Goal: Communication & Community: Ask a question

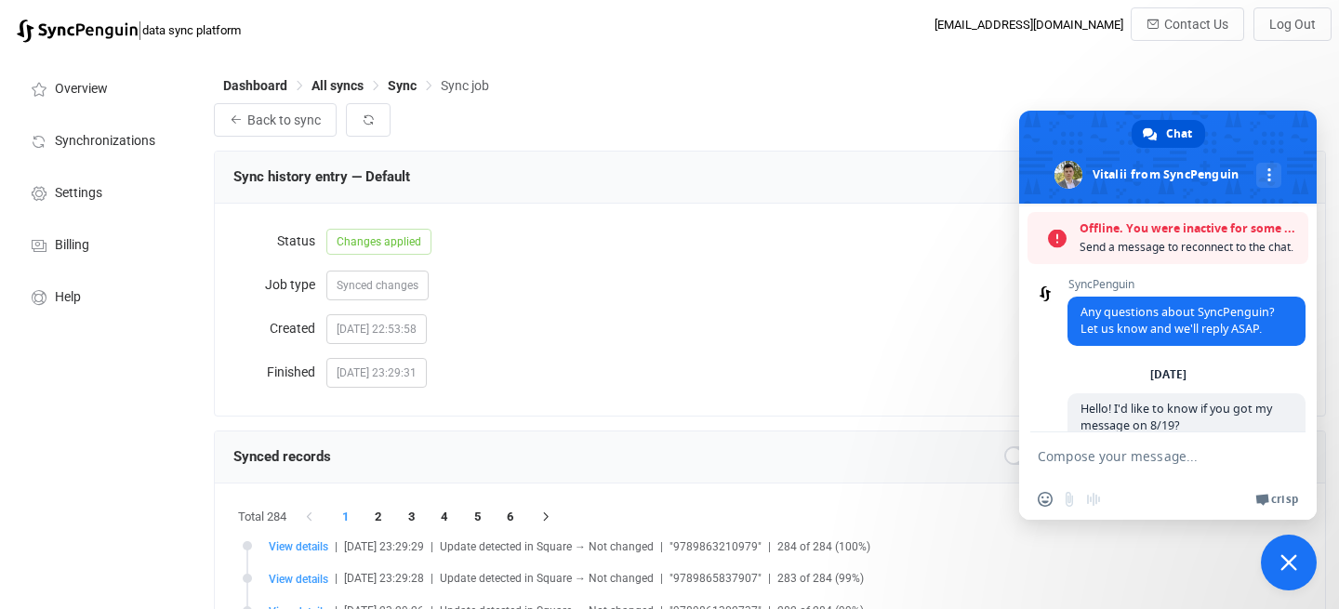
scroll to position [1309, 0]
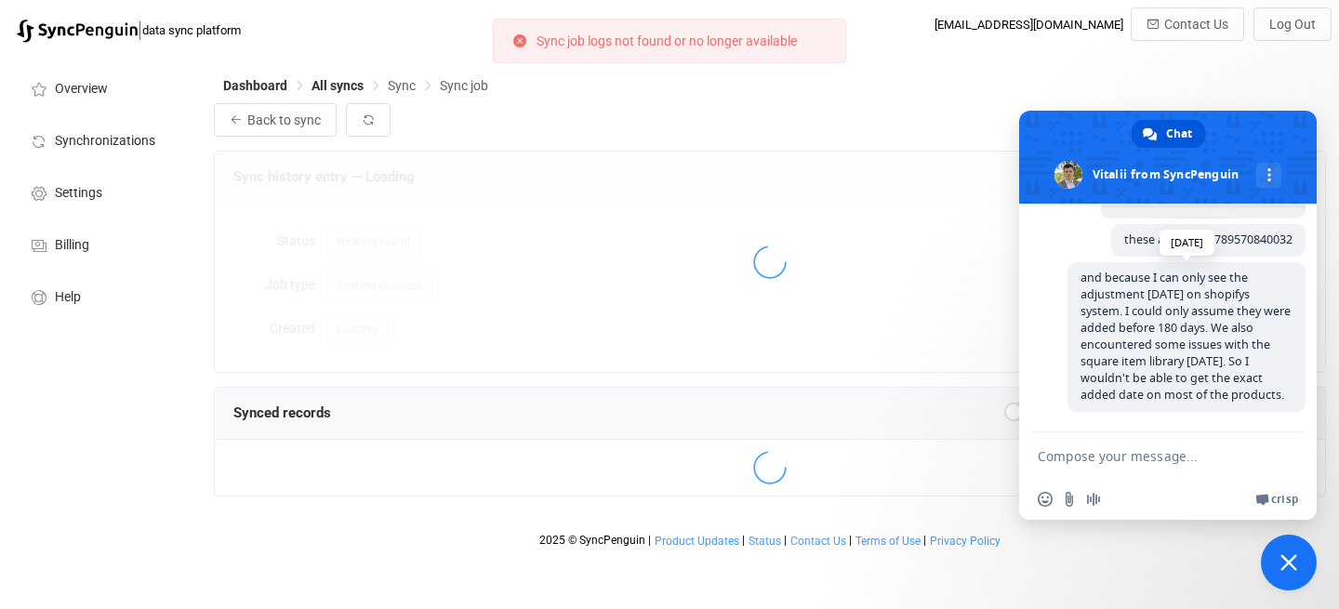
scroll to position [2150, 0]
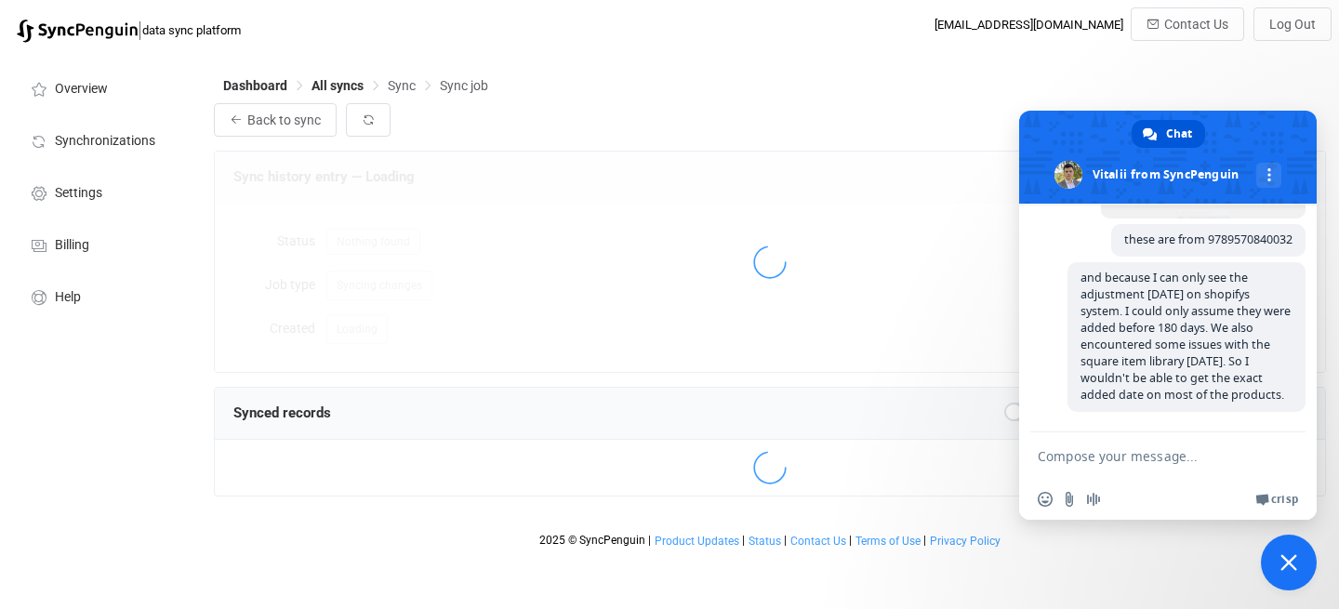
scroll to position [2150, 0]
type textarea "Hello, I want to follow up with the issue. Is everything going alright?"
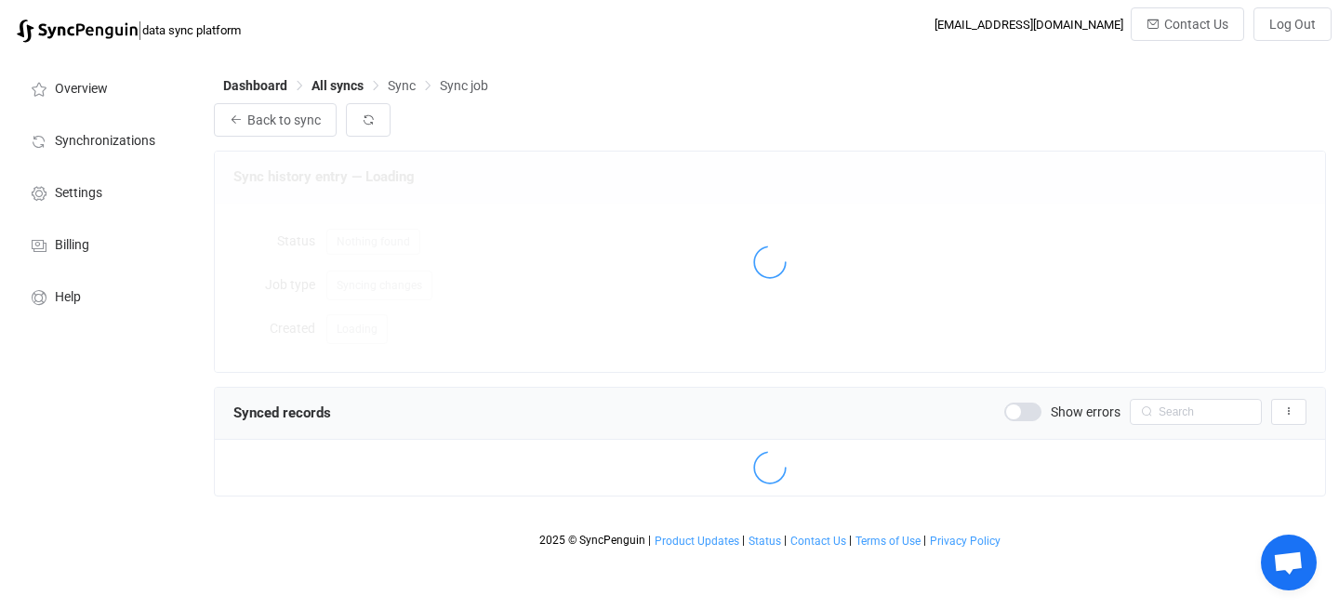
scroll to position [2247, 0]
click at [1278, 565] on span "Open chat" at bounding box center [1288, 564] width 31 height 26
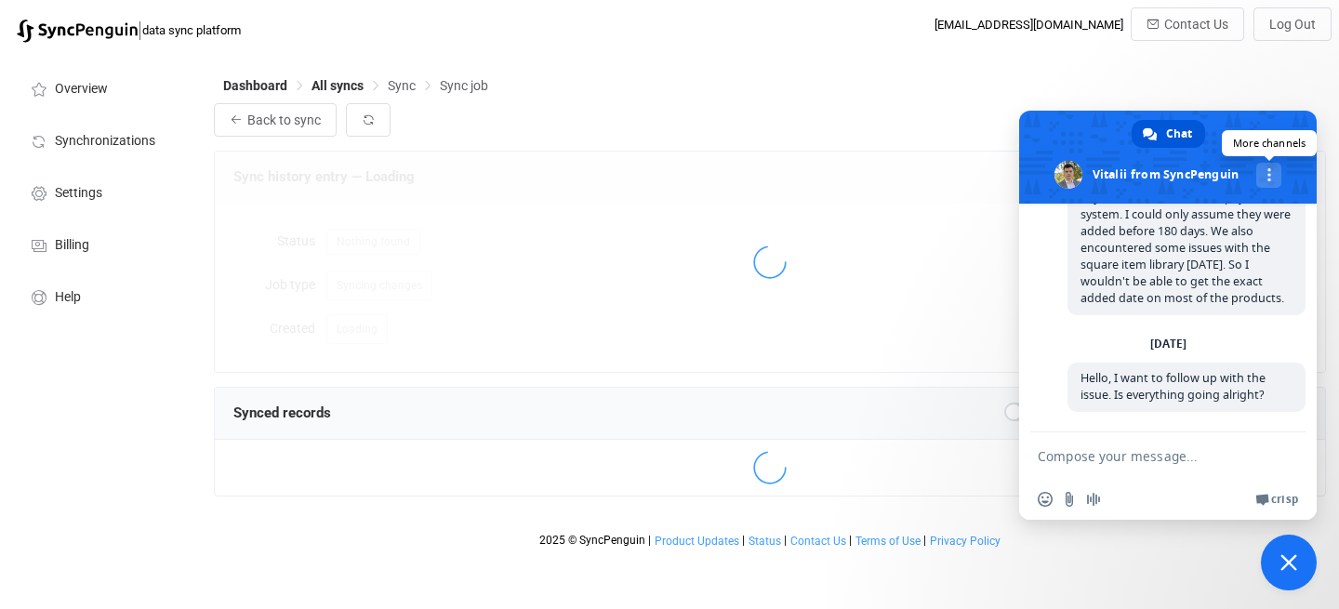
click at [1279, 175] on link "More channels" at bounding box center [1268, 175] width 25 height 25
click at [1226, 160] on span at bounding box center [1168, 157] width 298 height 93
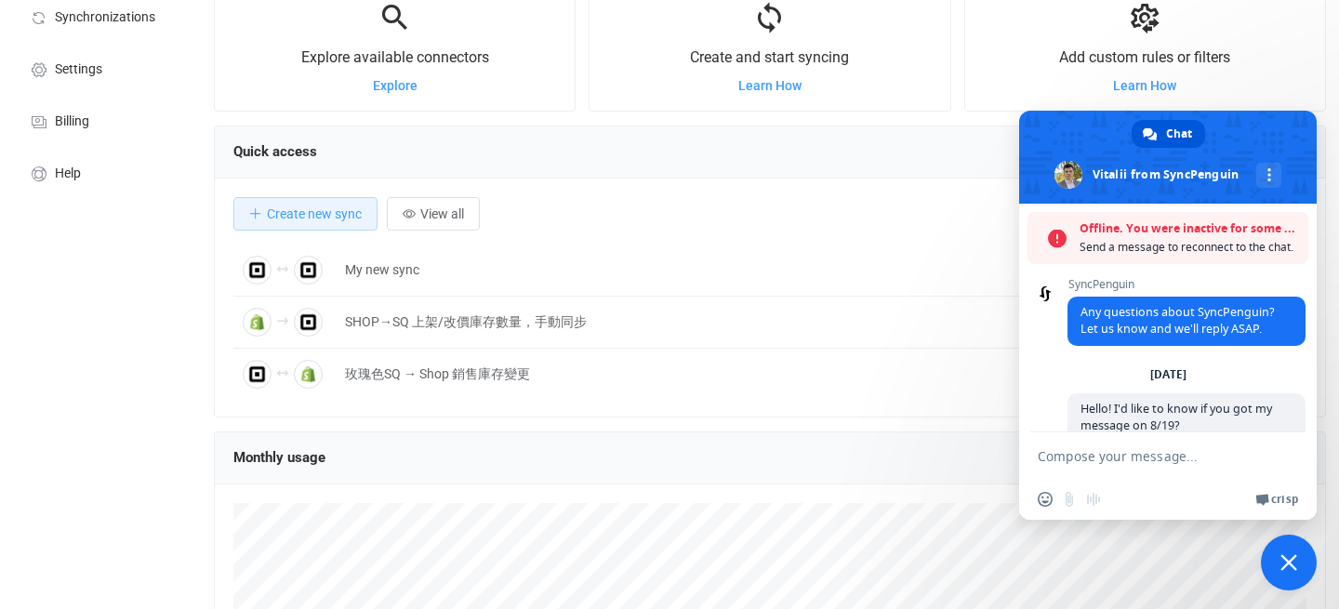
scroll to position [2150, 0]
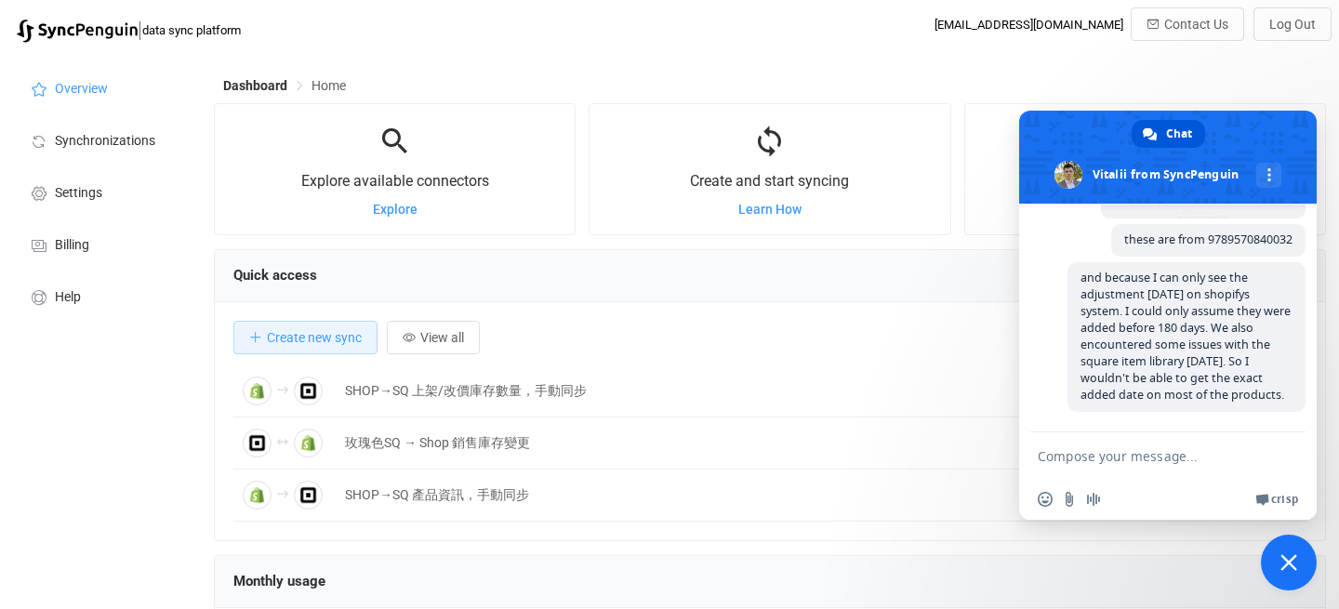
scroll to position [22, 0]
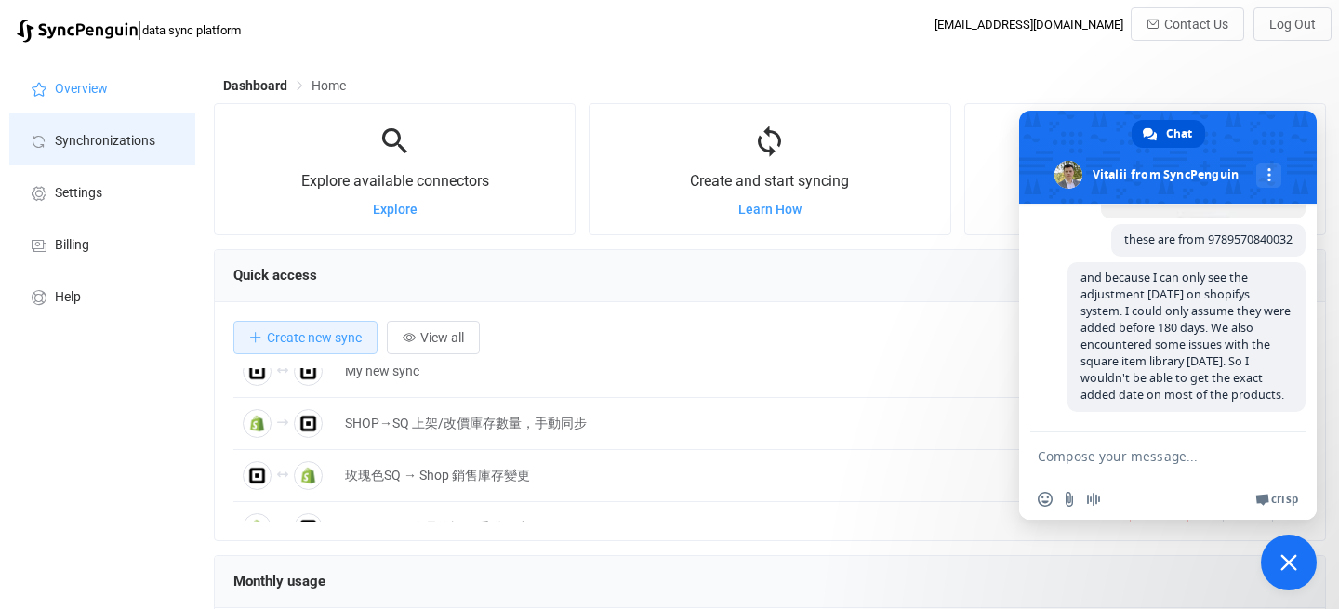
click at [128, 146] on span "Synchronizations" at bounding box center [105, 141] width 100 height 15
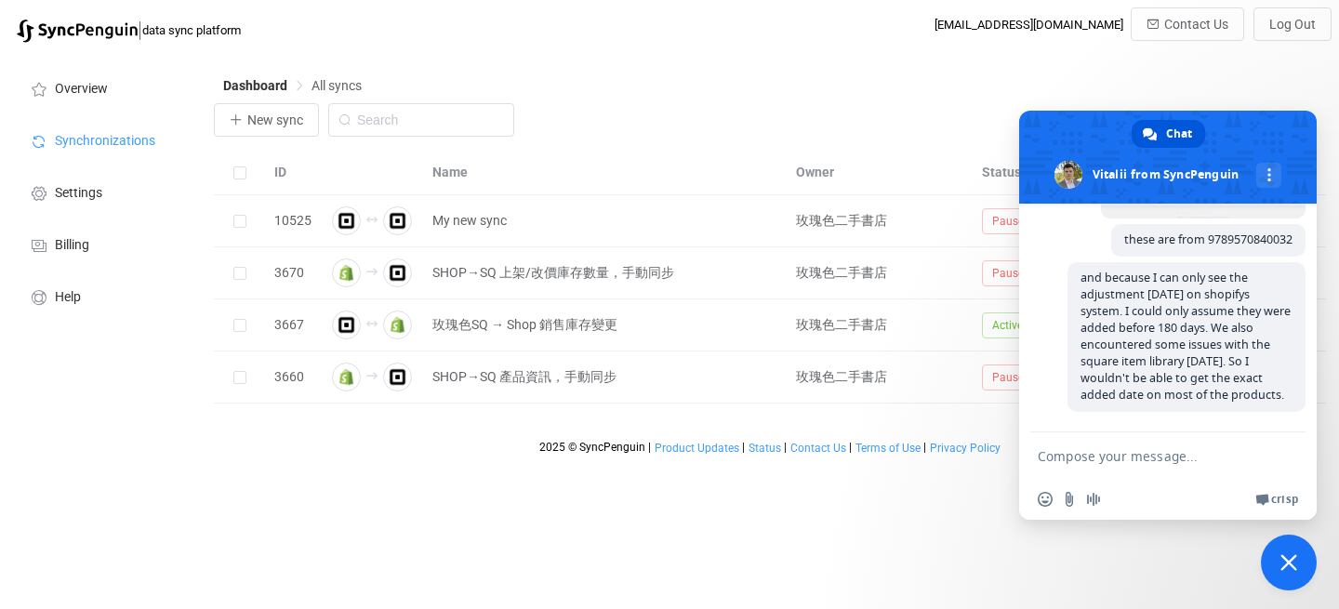
click at [1290, 563] on span "Close chat" at bounding box center [1288, 562] width 17 height 17
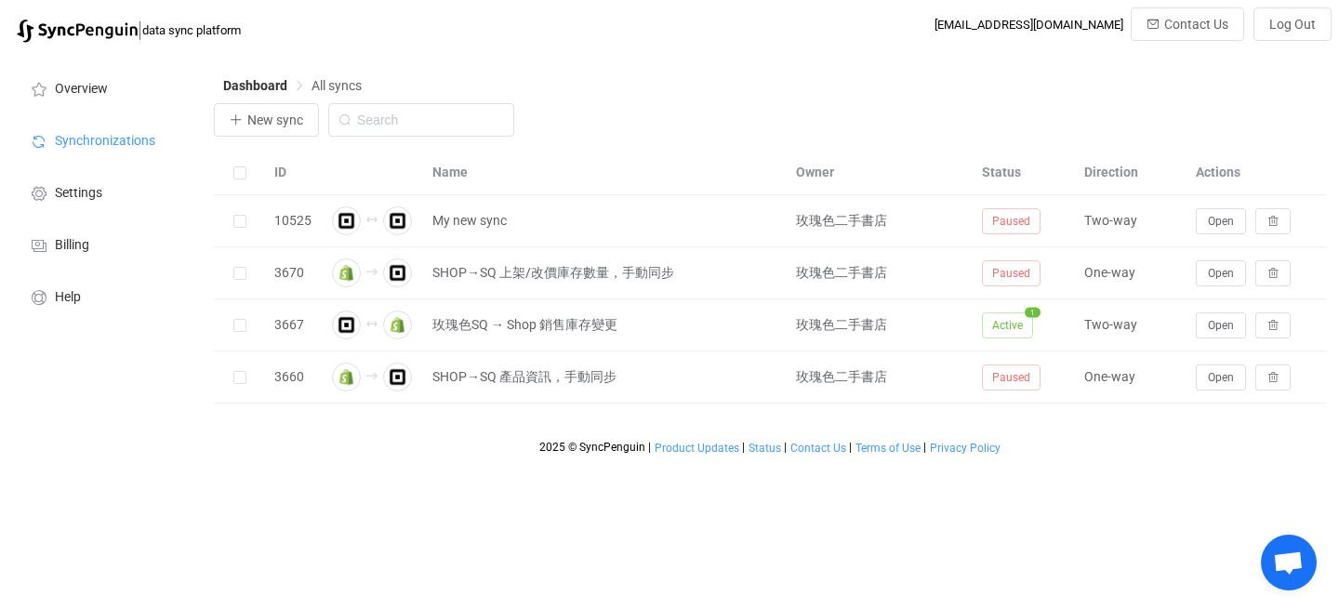
click at [1298, 579] on span "Open chat" at bounding box center [1289, 563] width 56 height 56
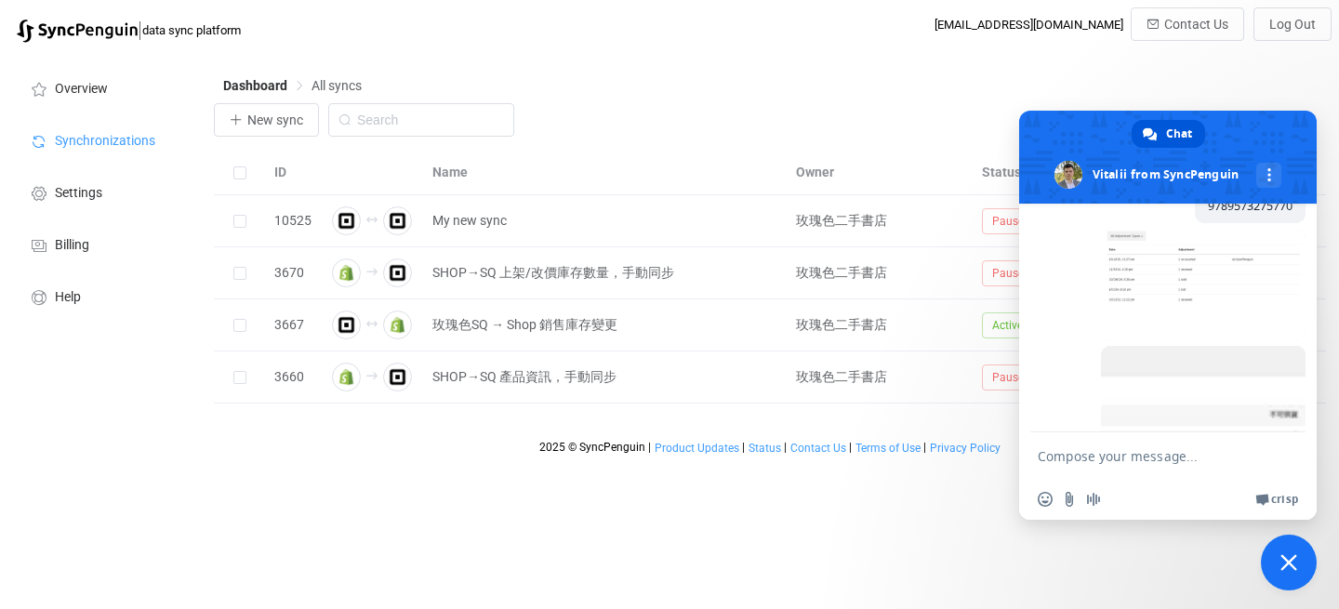
scroll to position [2150, 0]
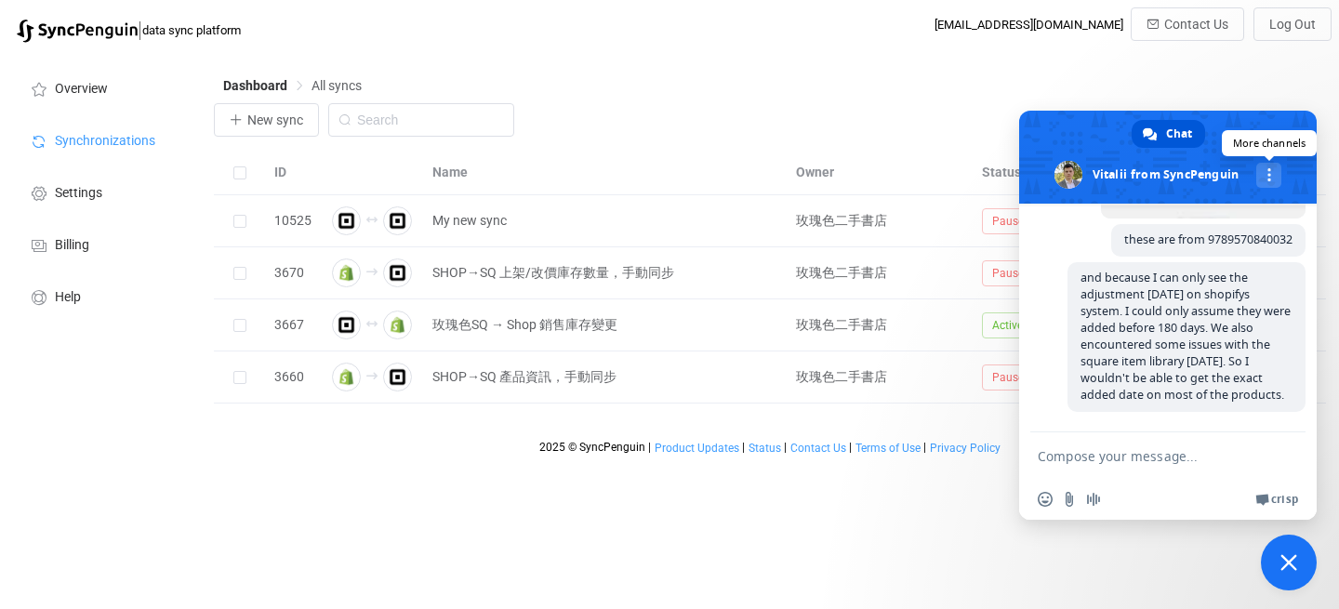
click at [1266, 170] on link "More channels" at bounding box center [1268, 175] width 25 height 25
click at [1266, 170] on link at bounding box center [1268, 175] width 25 height 25
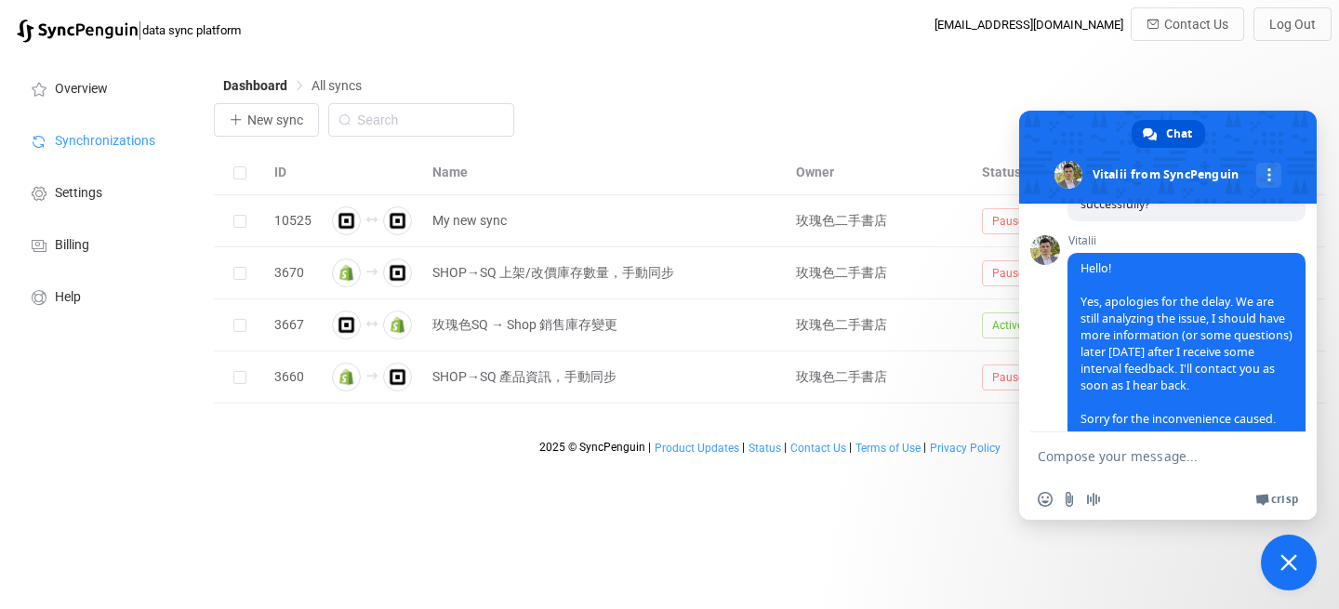
scroll to position [1310, 0]
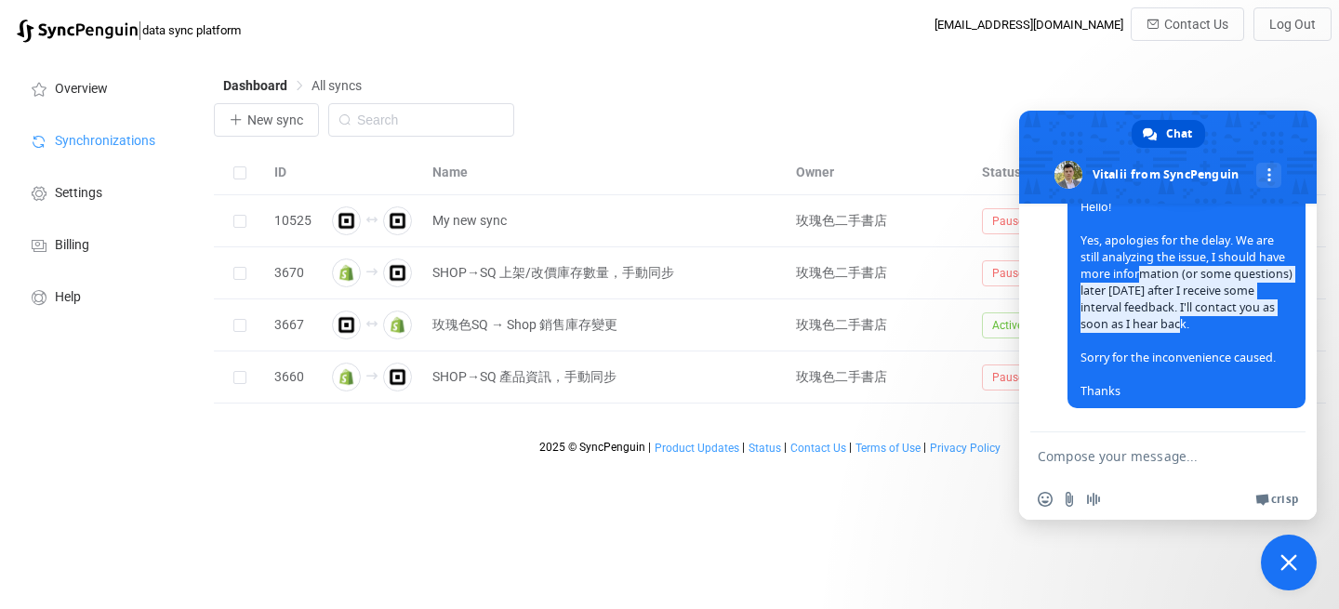
drag, startPoint x: 1144, startPoint y: 275, endPoint x: 1155, endPoint y: 317, distance: 43.3
click at [1155, 317] on span "Hello! Yes, apologies for the delay. We are still analyzing the issue, I should…" at bounding box center [1186, 299] width 212 height 200
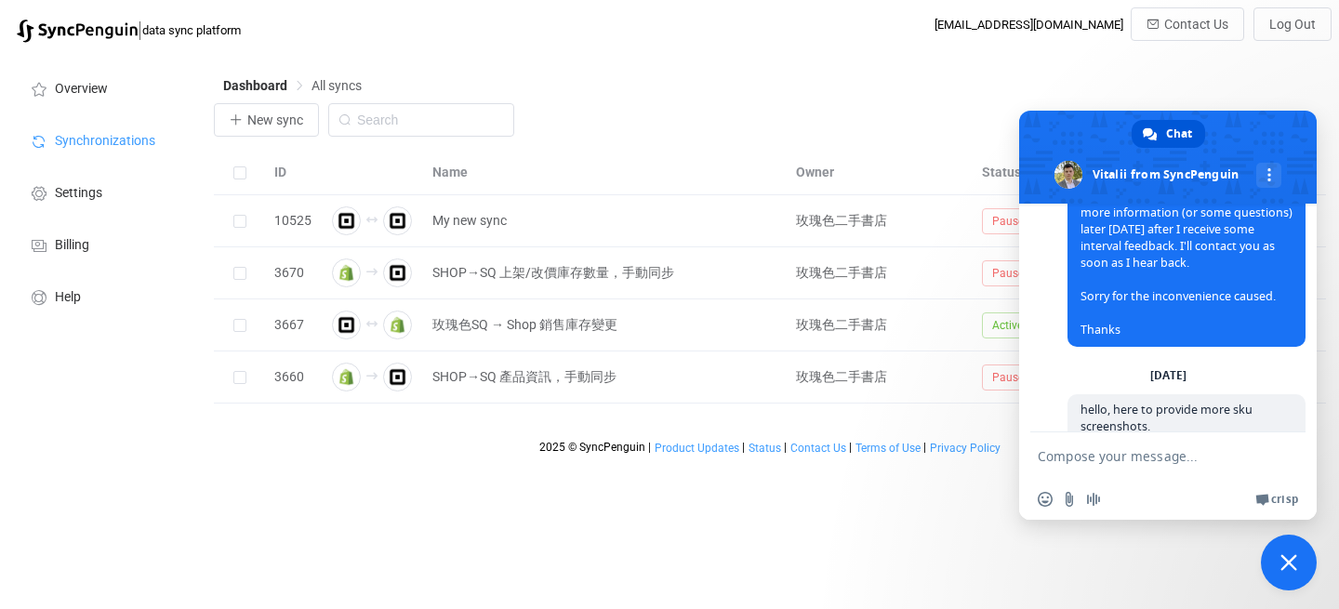
scroll to position [2150, 0]
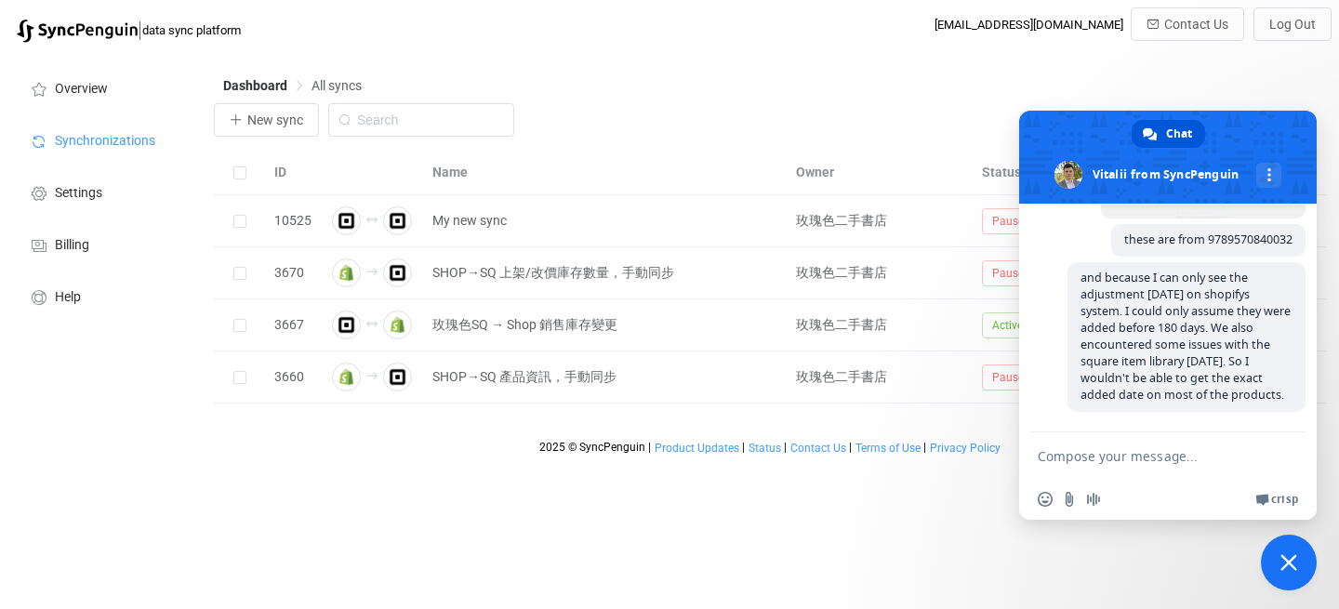
click at [1104, 458] on textarea "Compose your message..." at bounding box center [1149, 455] width 223 height 46
type textarea "Ｈ"
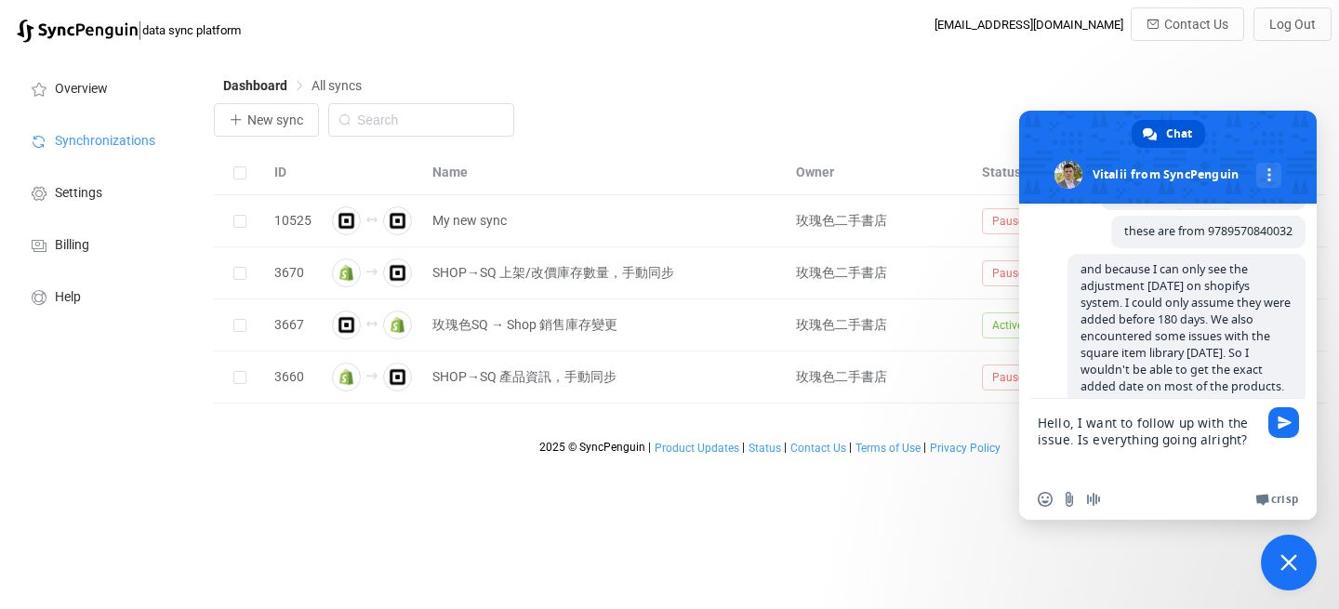
type textarea "Hello, I want to follow up with the issue. Is everything going alright?"
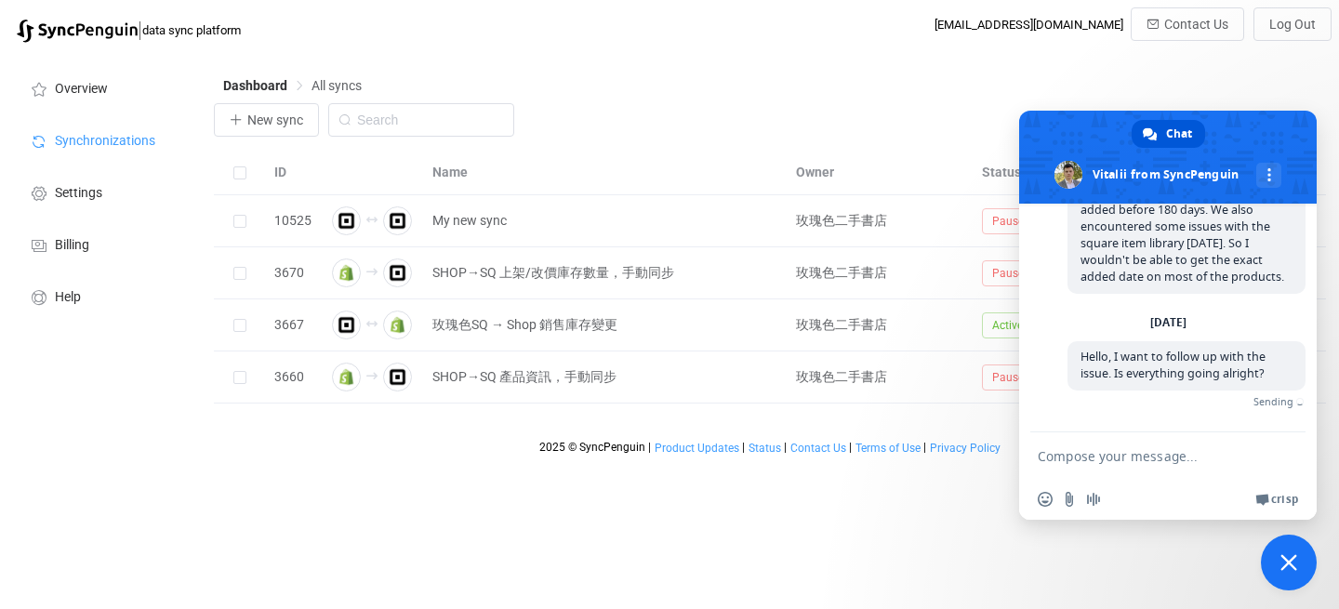
scroll to position [2247, 0]
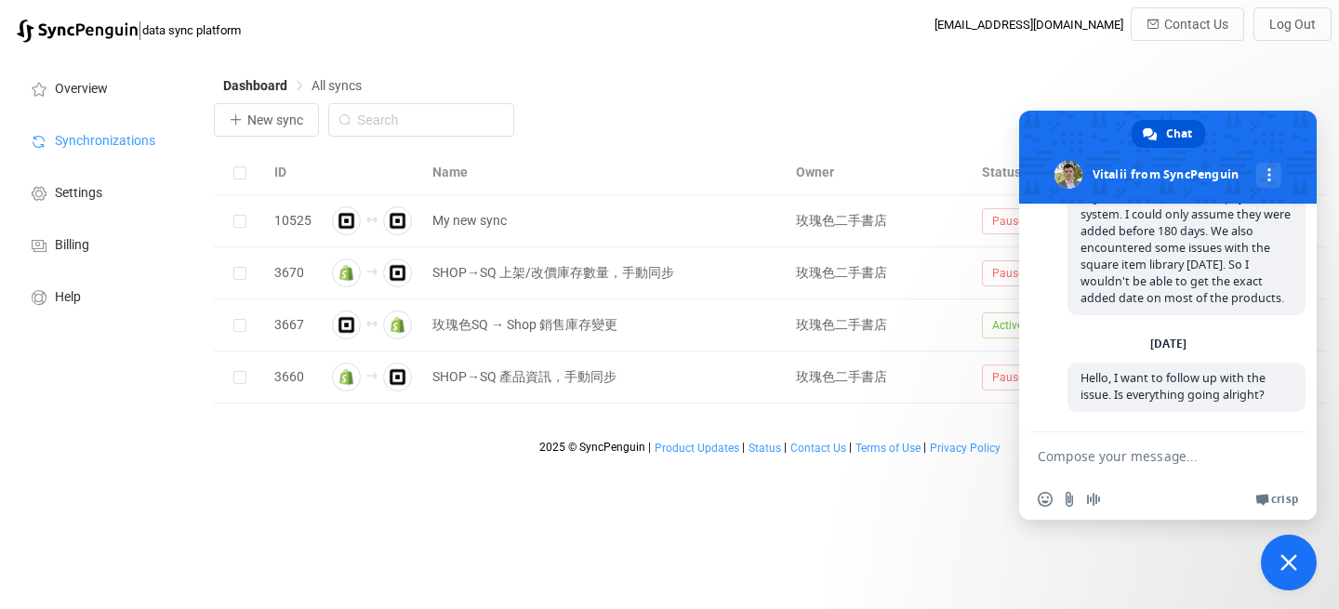
click at [1225, 131] on span at bounding box center [1168, 157] width 298 height 93
